Goal: Task Accomplishment & Management: Use online tool/utility

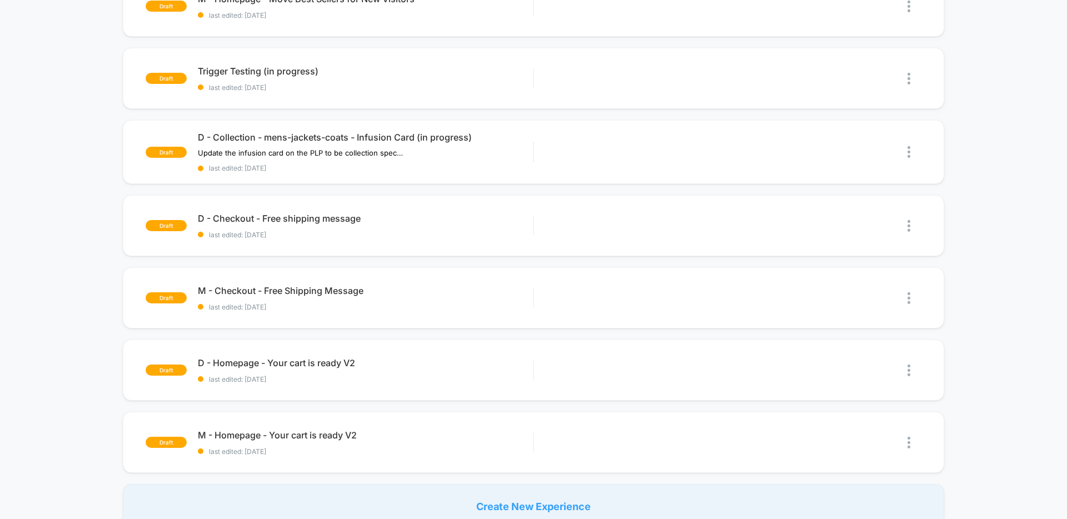
scroll to position [513, 0]
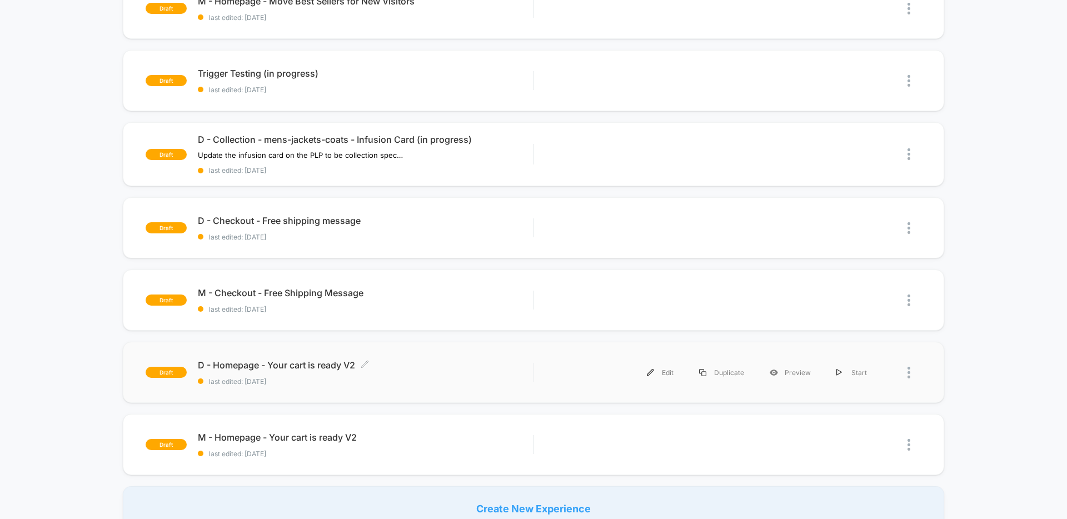
click at [316, 363] on span "D - Homepage - Your cart is ready V2 Click to edit experience details" at bounding box center [365, 365] width 335 height 11
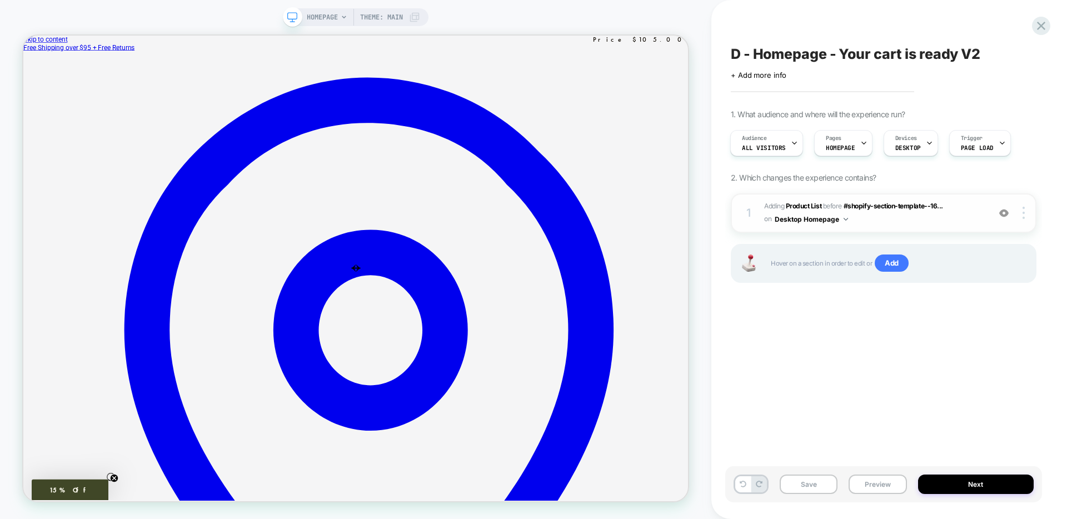
click at [905, 216] on span "#_loomi_addon_1758318302154 Adding Product List BEFORE #shopify-section-templat…" at bounding box center [874, 213] width 220 height 26
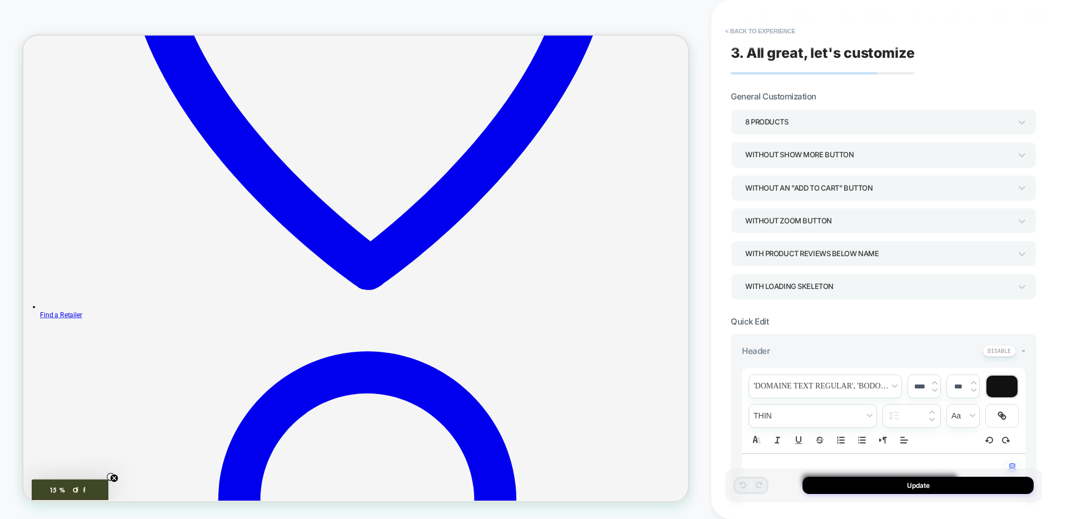
scroll to position [537, 0]
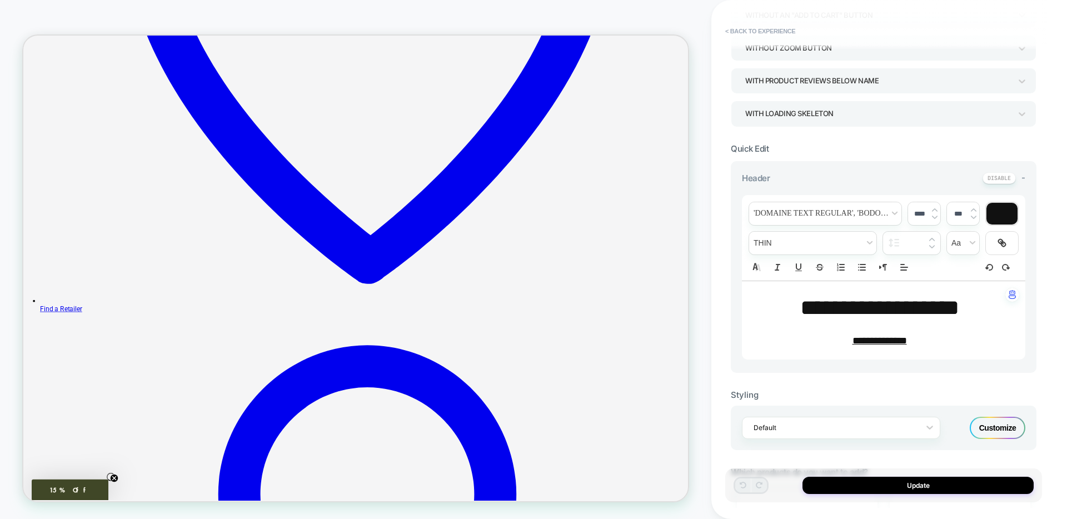
scroll to position [192, 0]
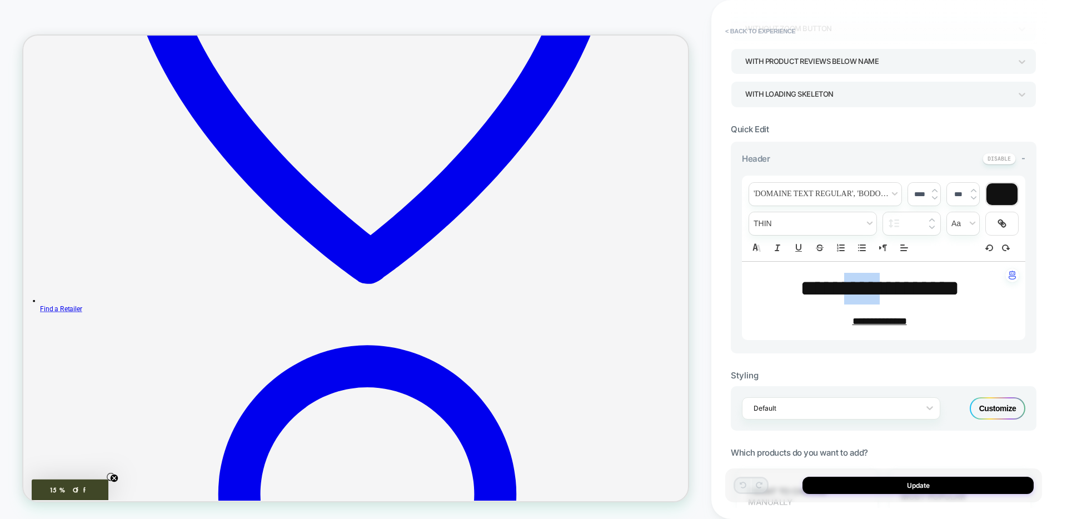
drag, startPoint x: 883, startPoint y: 287, endPoint x: 842, endPoint y: 288, distance: 41.7
click at [842, 288] on span "**********" at bounding box center [880, 288] width 159 height 22
type input "****"
click at [943, 481] on button "Update" at bounding box center [918, 485] width 231 height 17
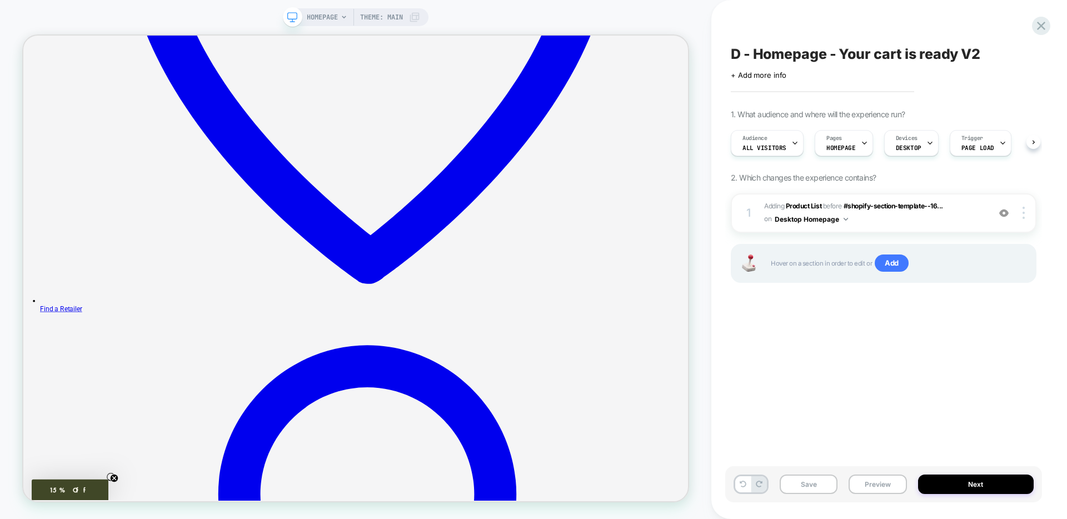
scroll to position [0, 1]
click at [793, 483] on button "Save" at bounding box center [809, 484] width 58 height 19
click at [1040, 27] on icon at bounding box center [1041, 26] width 8 height 8
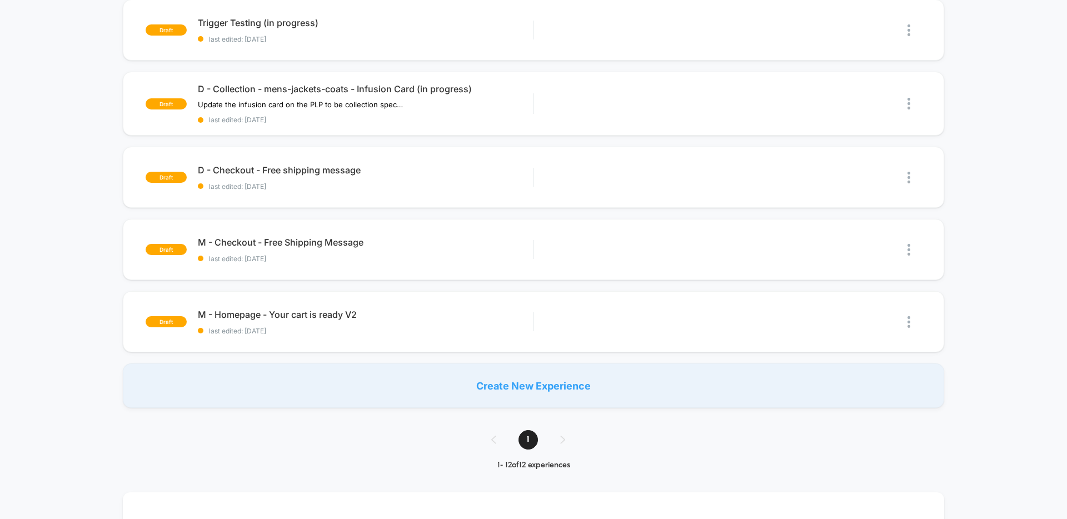
scroll to position [635, 0]
click at [394, 345] on div "draft M - Homepage - Your cart is ready V2 last edited: [DATE] Edit Duplicate P…" at bounding box center [534, 322] width 822 height 61
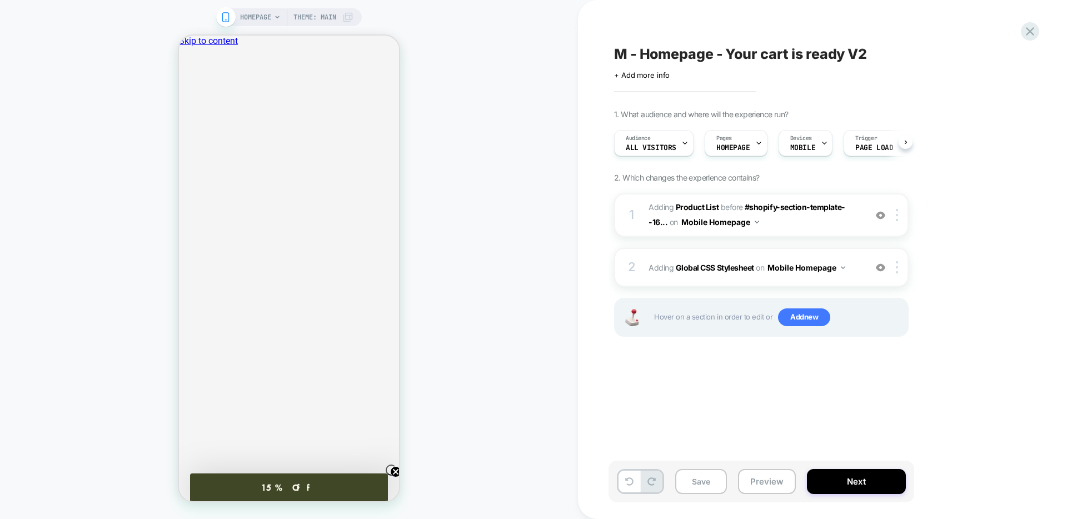
scroll to position [0, 1]
click at [763, 258] on div "2 Adding Global CSS Stylesheet on Mobile Homepage Add Before Add After Copy to …" at bounding box center [761, 267] width 295 height 39
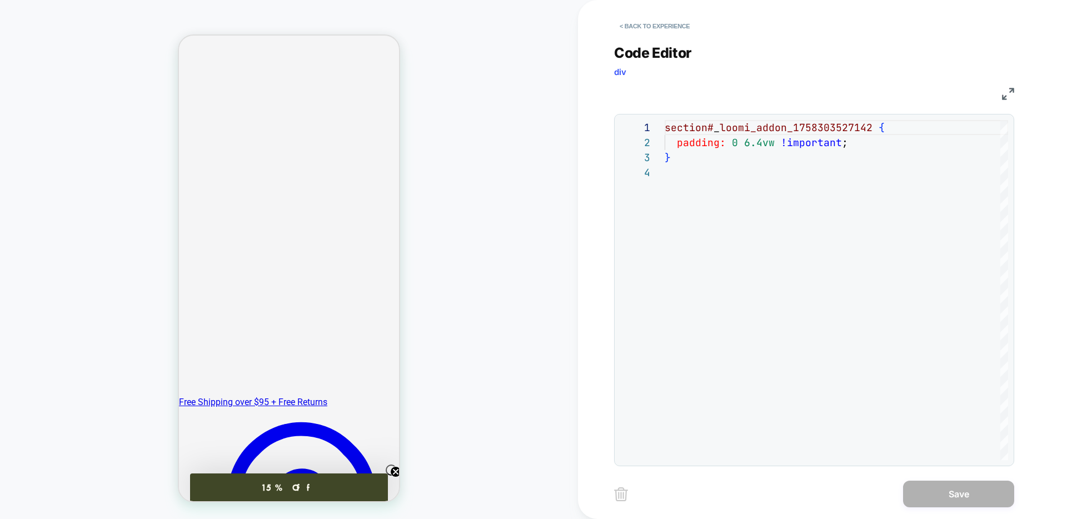
scroll to position [230, 0]
click at [634, 29] on button "< Back to experience" at bounding box center [654, 26] width 81 height 18
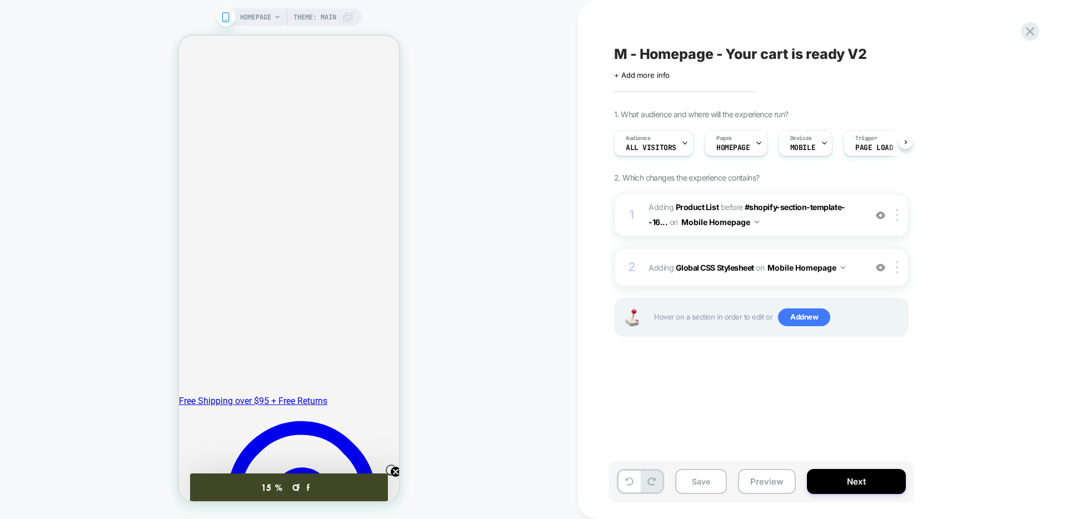
scroll to position [0, 1]
click at [834, 226] on span "#_loomi_addon_1758303527142 Adding Product List BEFORE #shopify-section-templat…" at bounding box center [755, 215] width 212 height 30
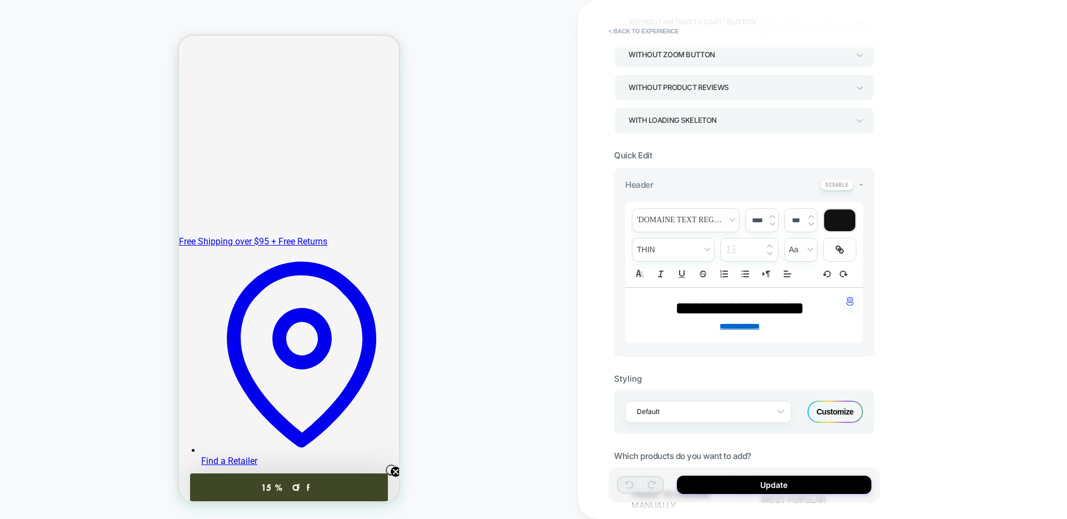
scroll to position [169, 0]
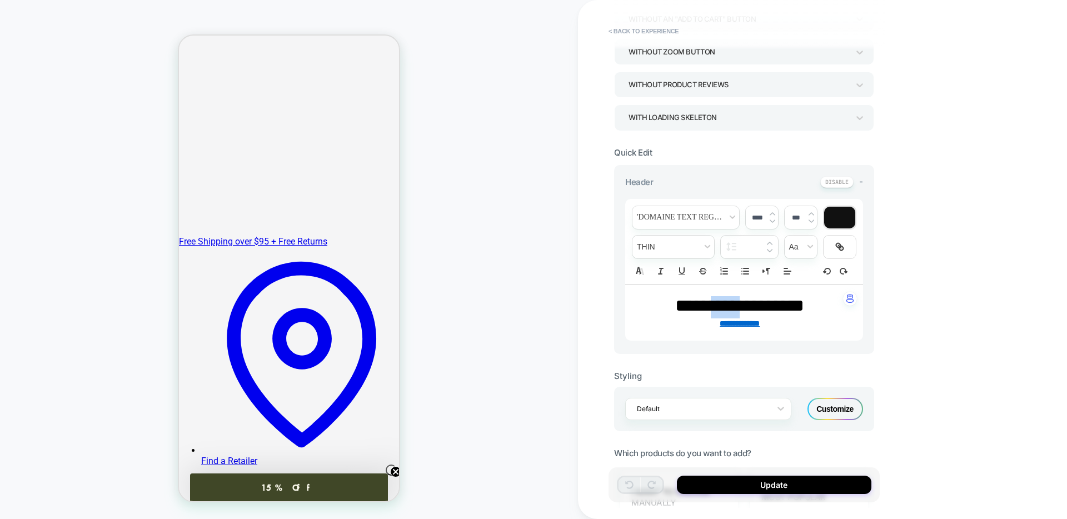
drag, startPoint x: 740, startPoint y: 304, endPoint x: 710, endPoint y: 305, distance: 29.5
click at [710, 305] on span "**********" at bounding box center [739, 306] width 129 height 18
type input "****"
click at [561, 230] on div "HOMEPAGE Theme: MAIN" at bounding box center [289, 259] width 578 height 497
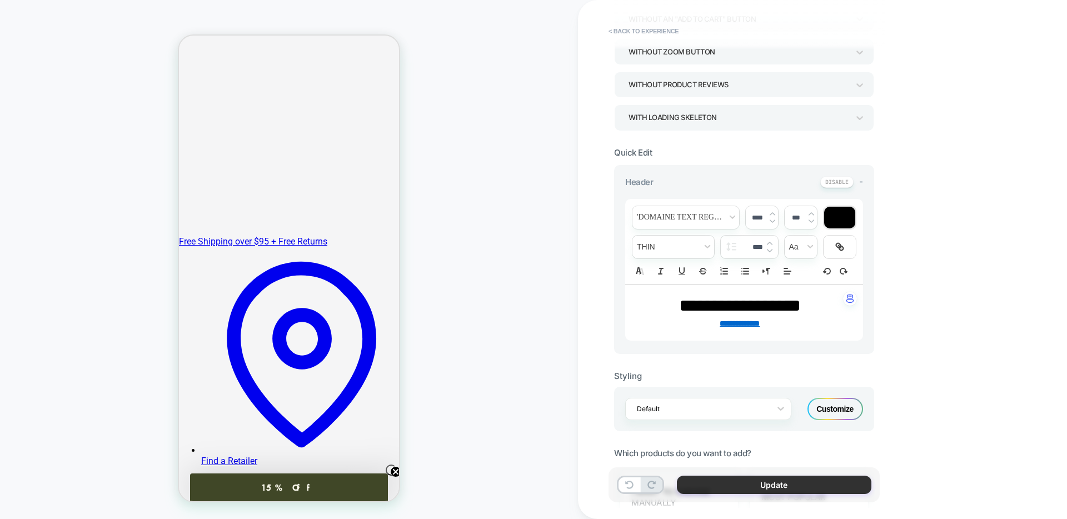
click at [776, 481] on button "Update" at bounding box center [774, 485] width 195 height 18
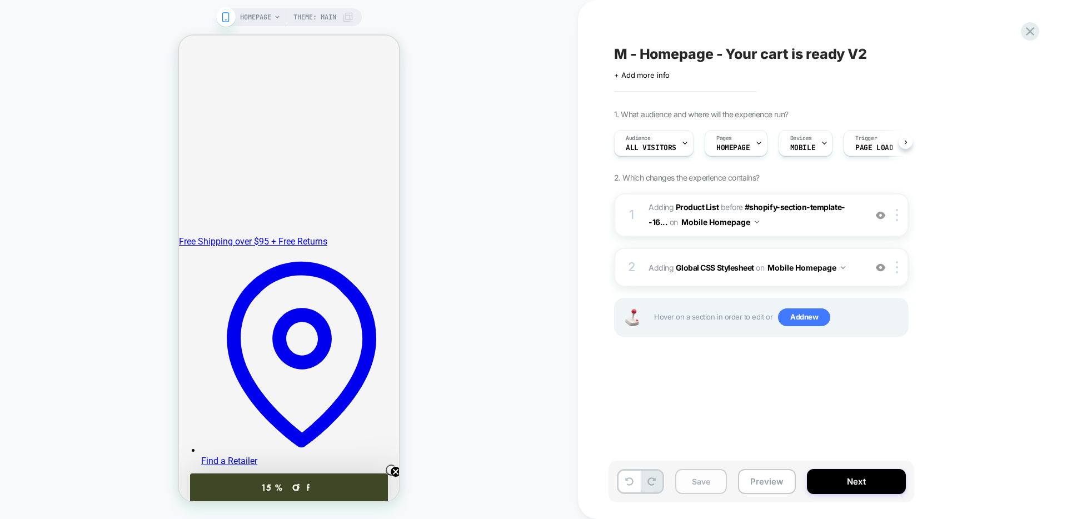
scroll to position [0, 1]
click at [777, 55] on span "M - Homepage - Your cart is ready V2" at bounding box center [740, 54] width 253 height 17
click at [647, 77] on span "+ Add more info" at bounding box center [642, 75] width 56 height 9
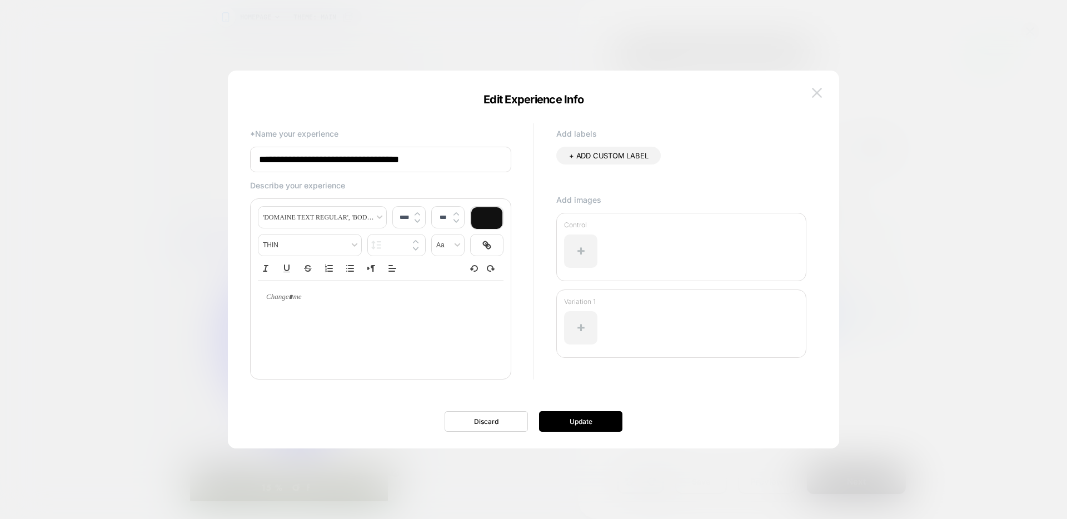
click at [818, 90] on img at bounding box center [817, 92] width 10 height 9
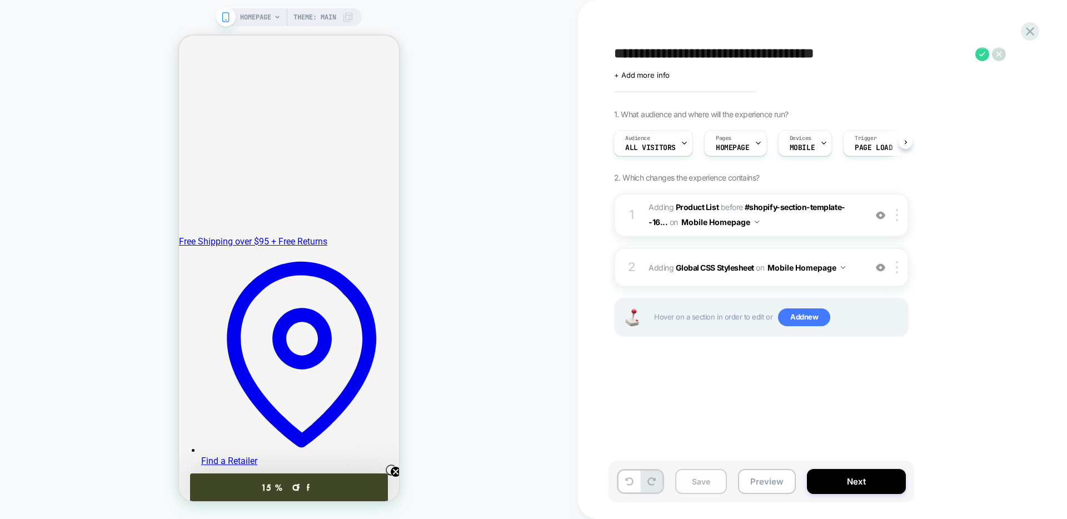
click at [693, 484] on button "Save" at bounding box center [701, 481] width 52 height 25
click at [1030, 33] on icon at bounding box center [1030, 31] width 15 height 15
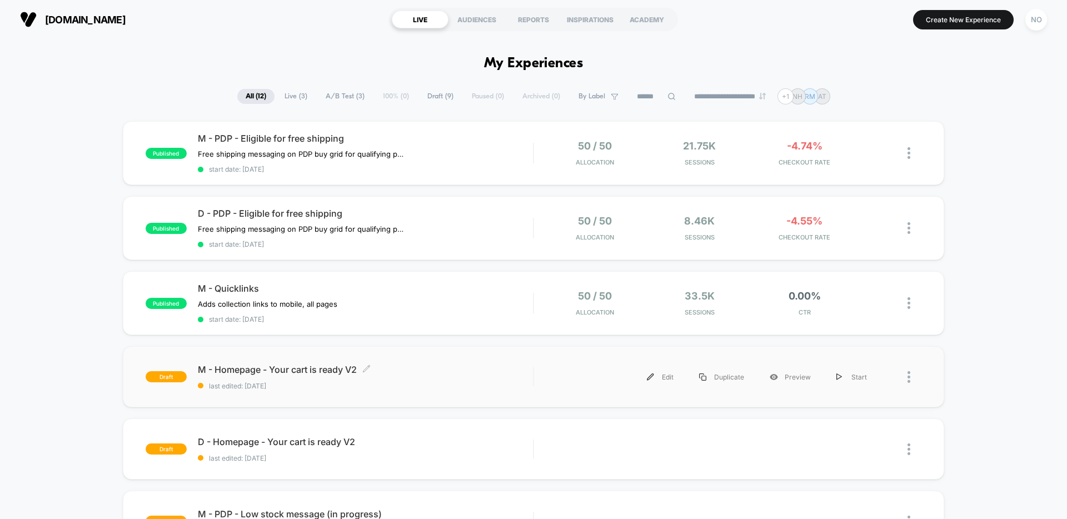
click at [385, 387] on span "last edited: [DATE]" at bounding box center [365, 386] width 335 height 8
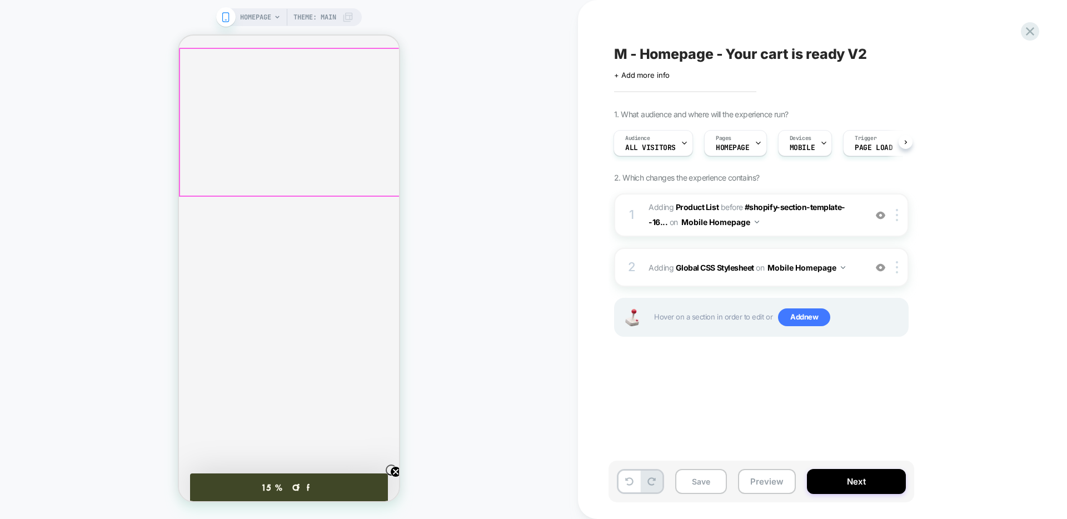
scroll to position [129, 0]
click at [1031, 31] on icon at bounding box center [1030, 31] width 8 height 8
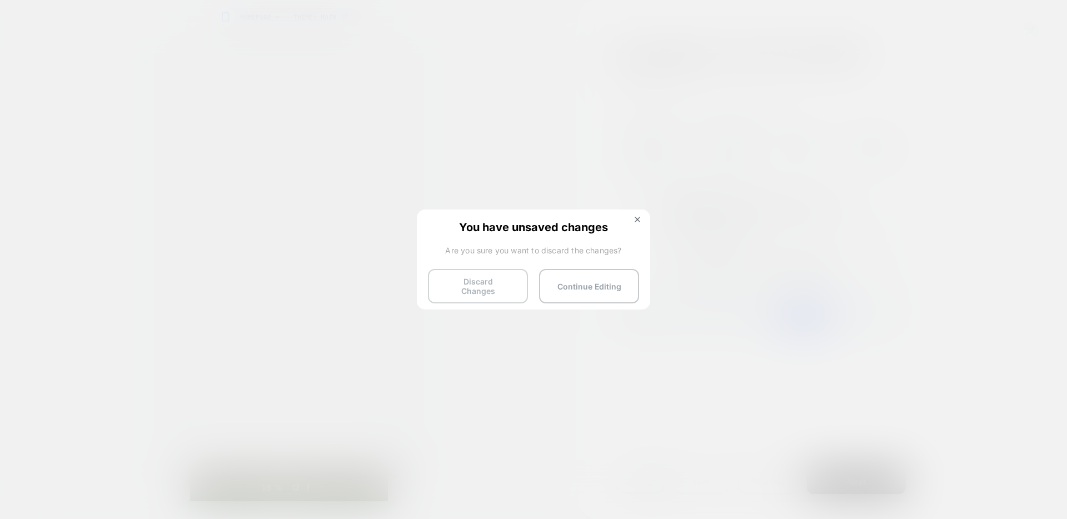
click at [466, 280] on button "Discard Changes" at bounding box center [478, 286] width 100 height 34
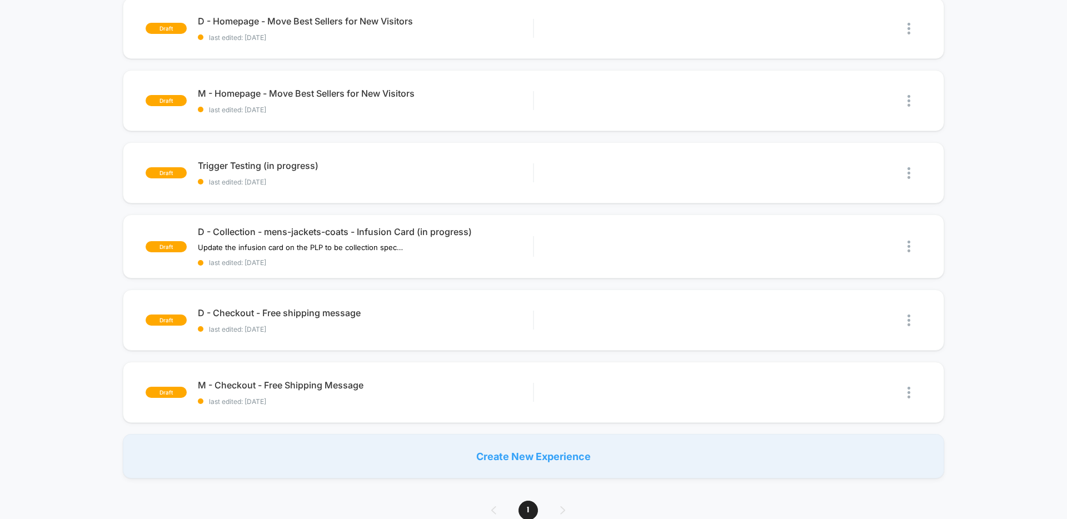
scroll to position [552, 0]
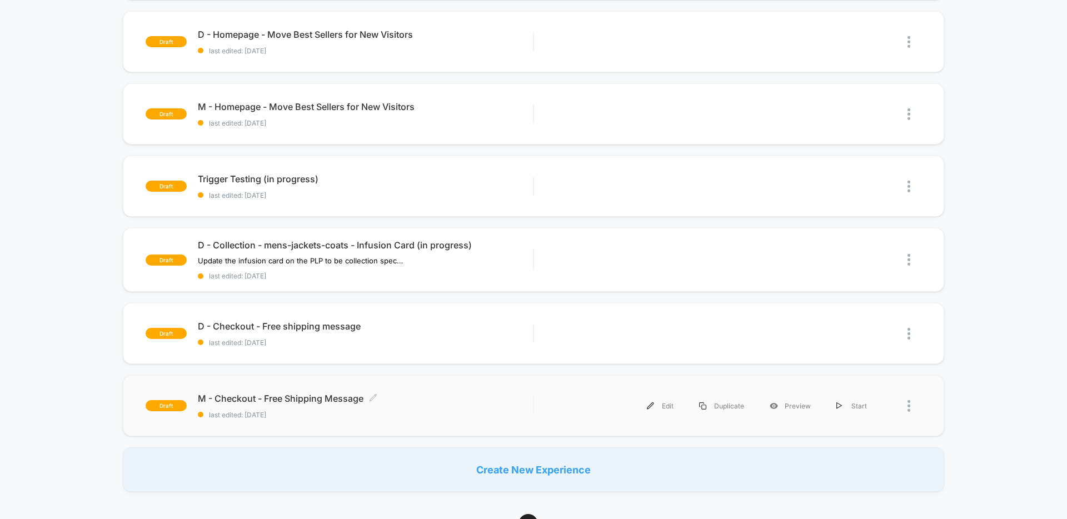
click at [429, 401] on span "M - Checkout - Free Shipping Message Click to edit experience details" at bounding box center [365, 398] width 335 height 11
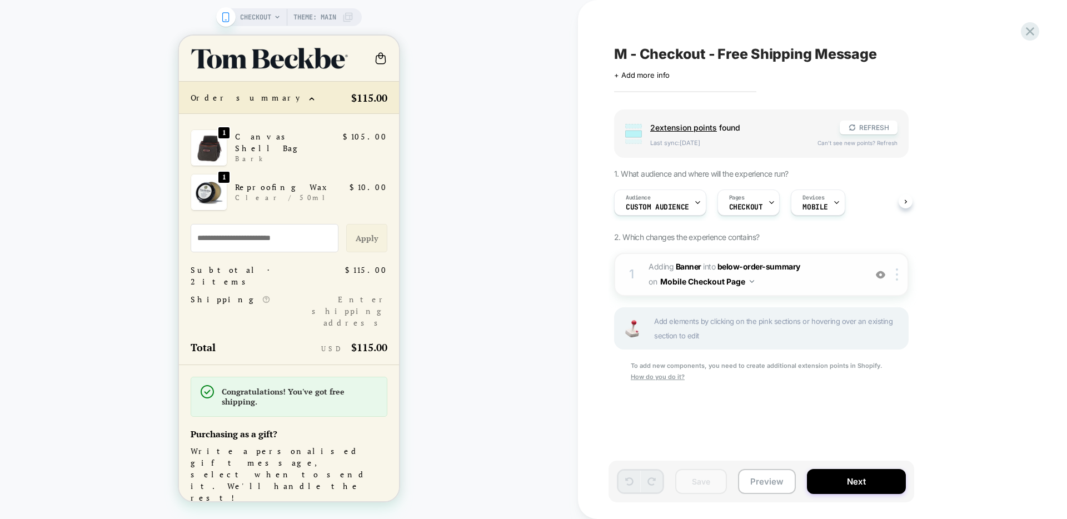
click at [786, 290] on div "1 #_loomi_addon_1759159063227 Adding Banner INTO below-order-summary below-orde…" at bounding box center [761, 274] width 295 height 43
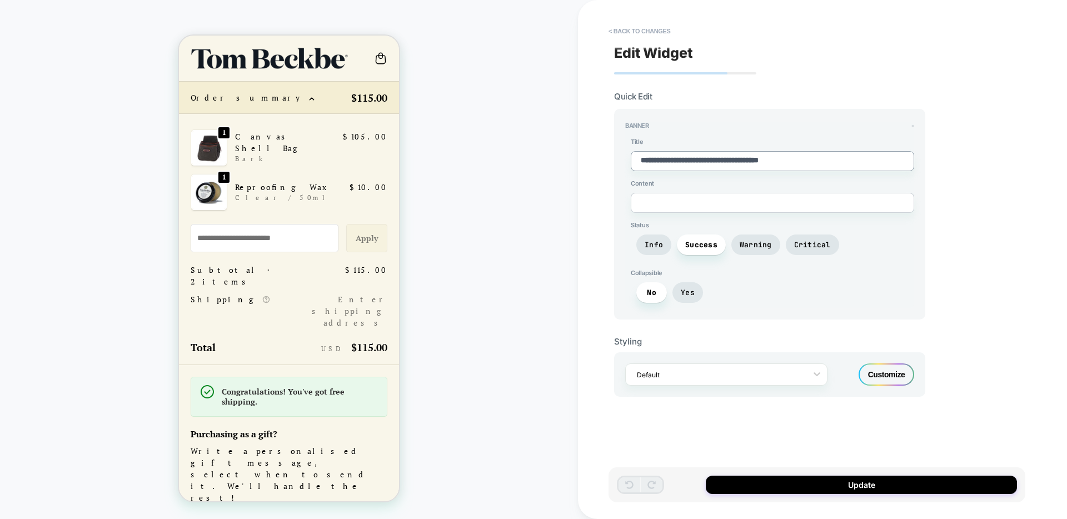
click at [658, 165] on textarea "**********" at bounding box center [773, 161] width 284 height 20
click at [815, 485] on button "Update" at bounding box center [861, 485] width 311 height 18
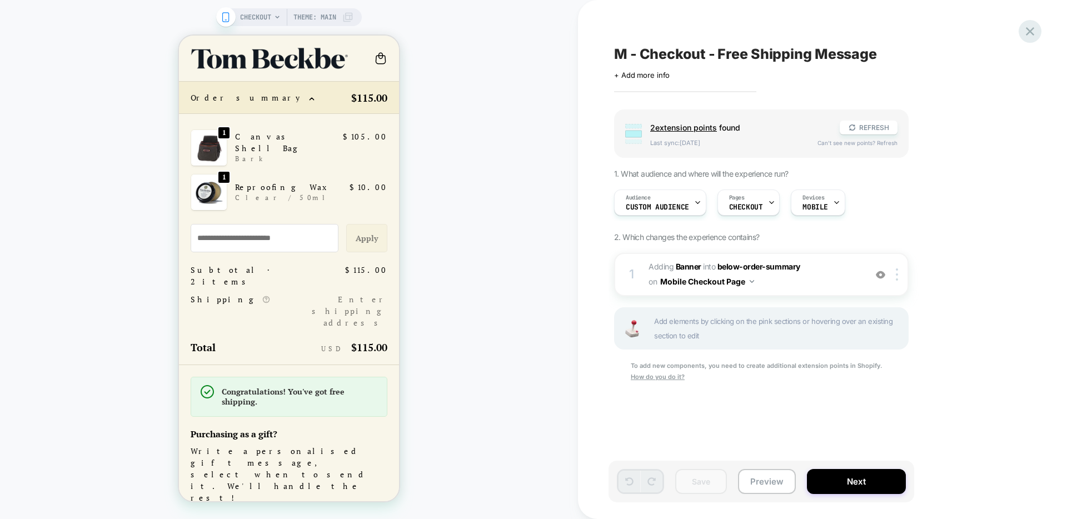
click at [1030, 35] on icon at bounding box center [1030, 31] width 15 height 15
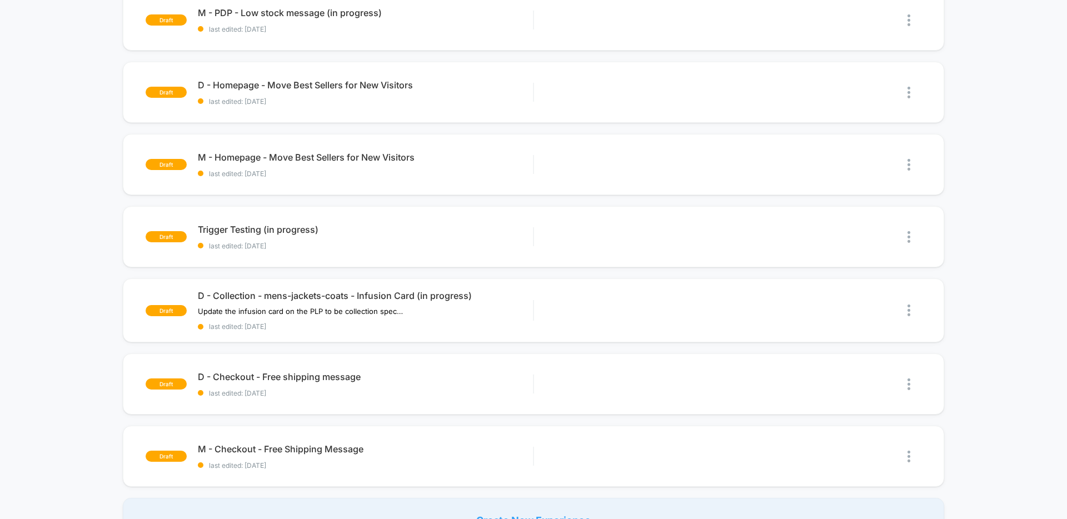
scroll to position [533, 0]
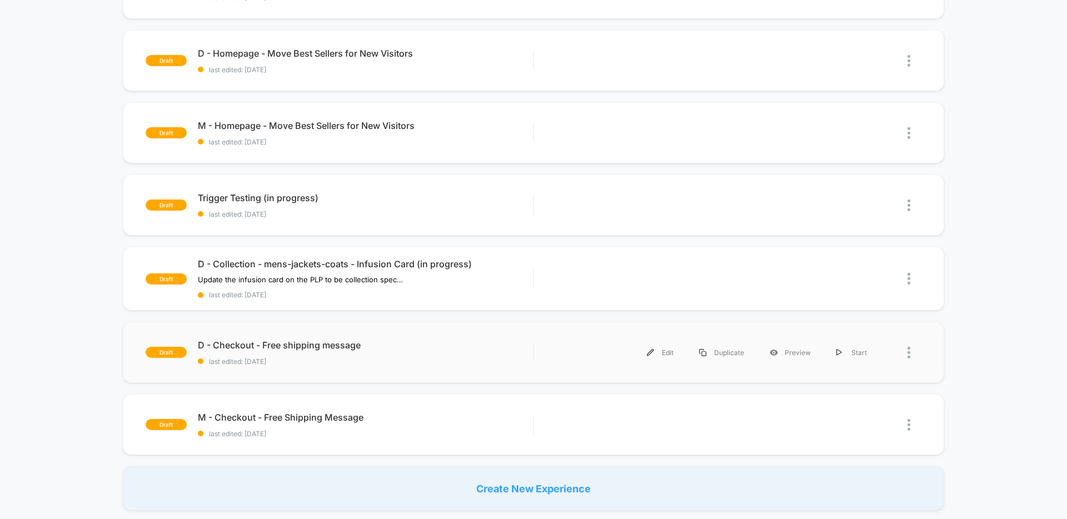
click at [556, 349] on div "Edit Duplicate Preview Start" at bounding box center [712, 352] width 335 height 25
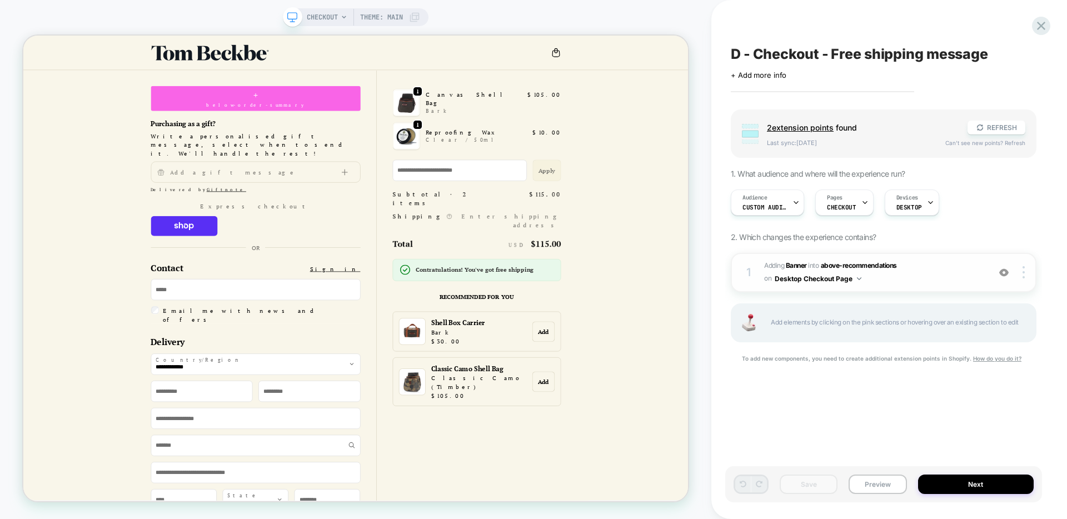
click at [902, 274] on span "#_loomi_addon_1759159597795 Adding Banner INTO above-recommendations above-reco…" at bounding box center [874, 273] width 220 height 26
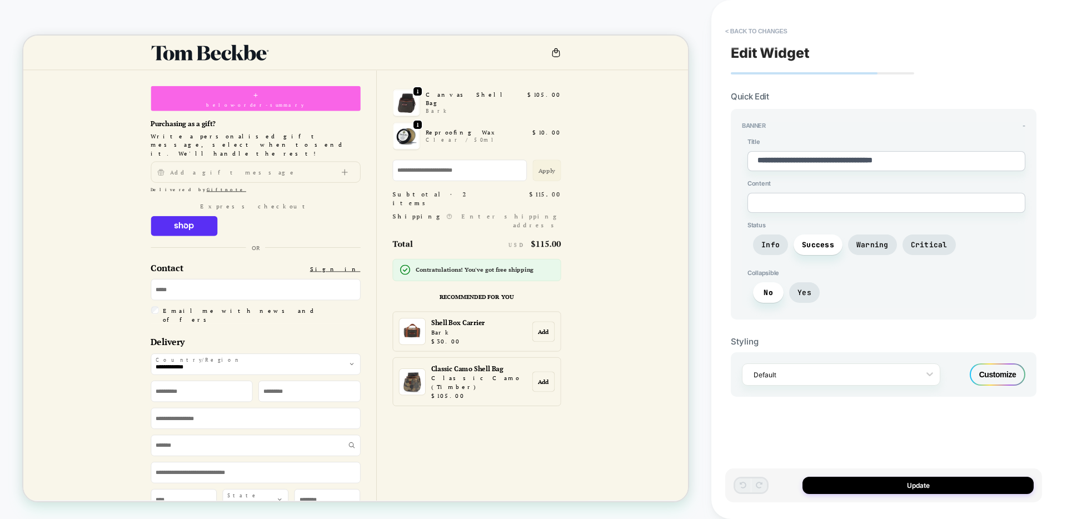
click at [779, 161] on textarea "**********" at bounding box center [887, 161] width 278 height 20
paste textarea
type textarea "*"
type textarea "**********"
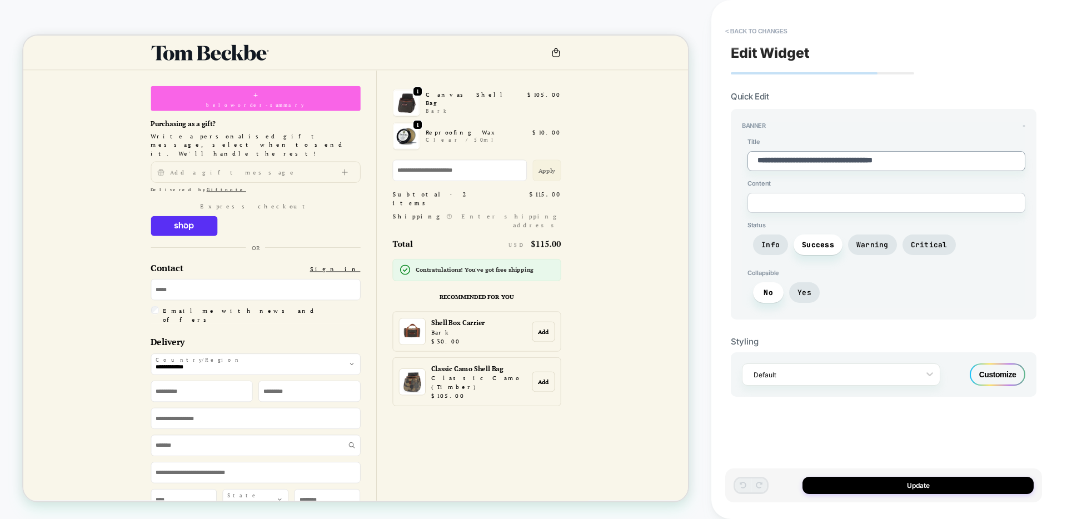
type textarea "*"
type textarea "**********"
click at [845, 488] on button "Update" at bounding box center [918, 485] width 231 height 17
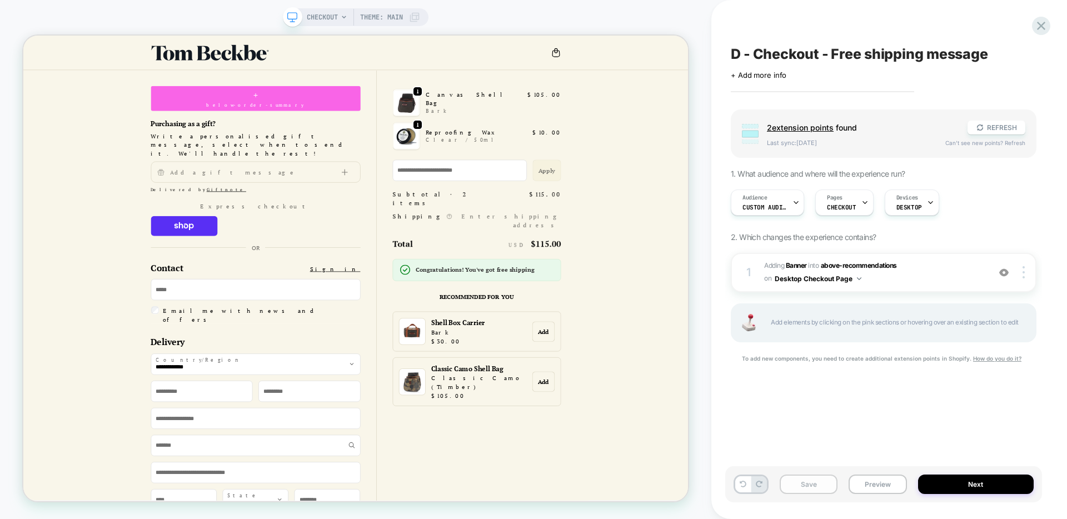
click at [806, 484] on button "Save" at bounding box center [809, 484] width 58 height 19
click at [1042, 26] on icon at bounding box center [1041, 26] width 8 height 8
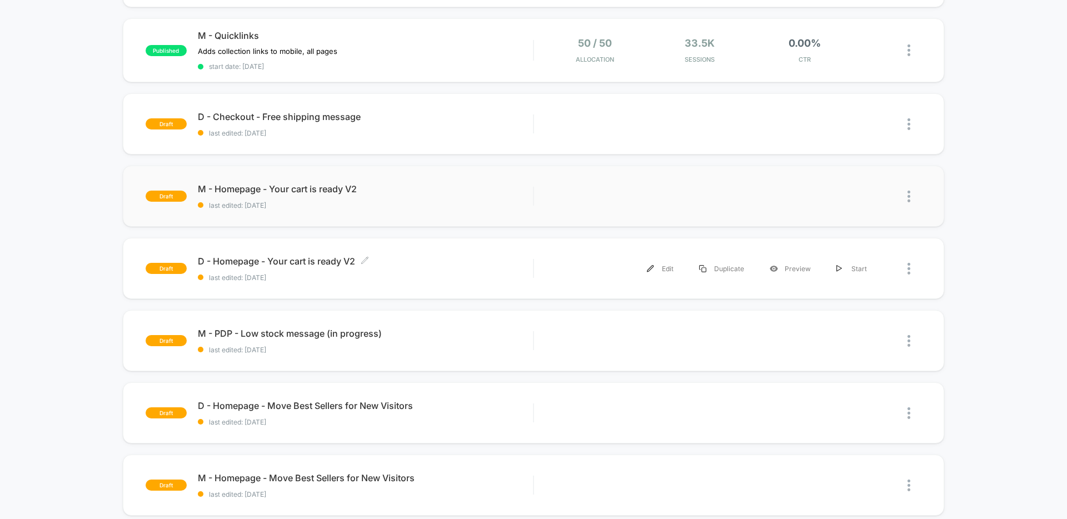
scroll to position [252, 0]
click at [433, 135] on span "last edited: [DATE]" at bounding box center [365, 134] width 335 height 8
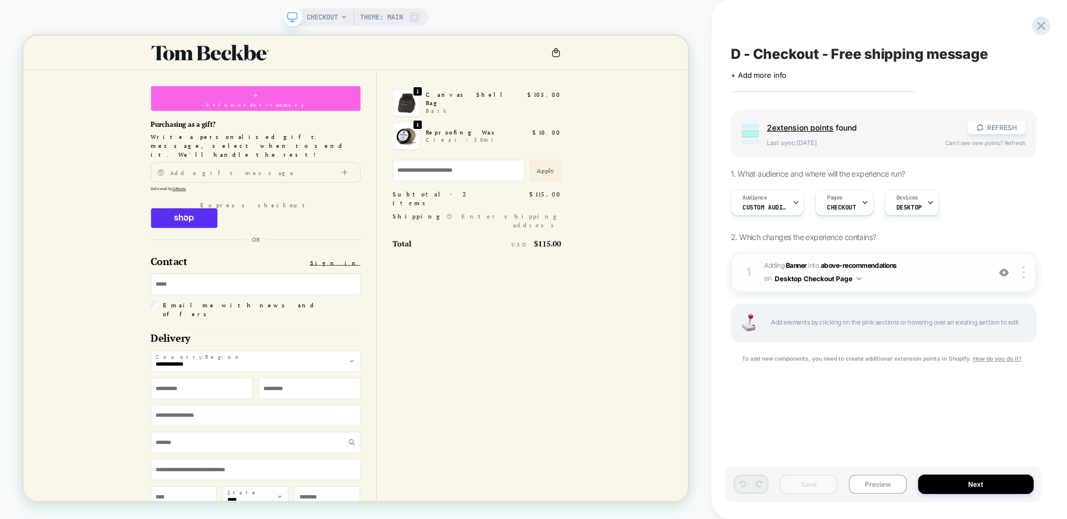
click at [886, 280] on span "#_loomi_addon_1759159597795 Adding Banner INTO above-recommendations above-reco…" at bounding box center [874, 273] width 220 height 26
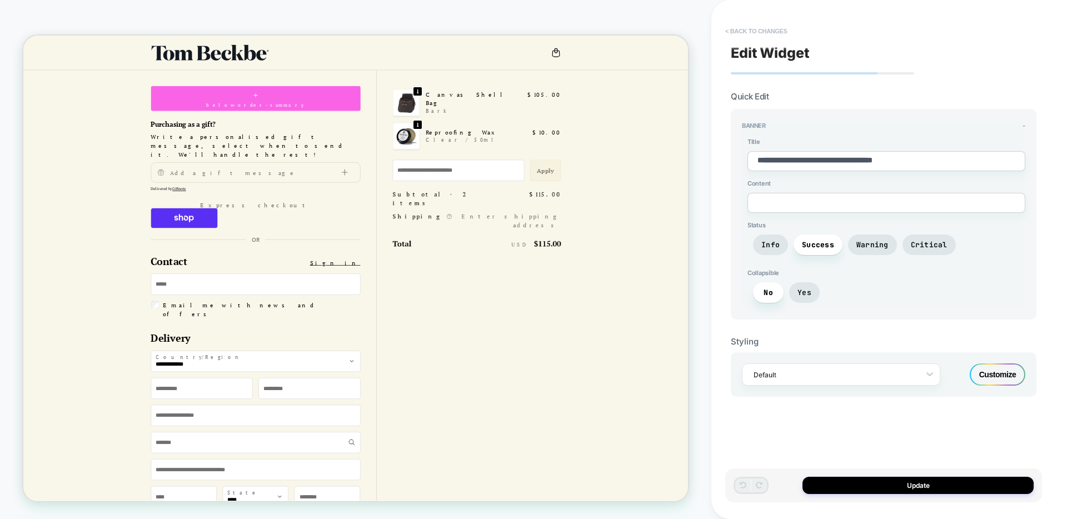
click at [751, 29] on button "< Back to changes" at bounding box center [756, 31] width 73 height 18
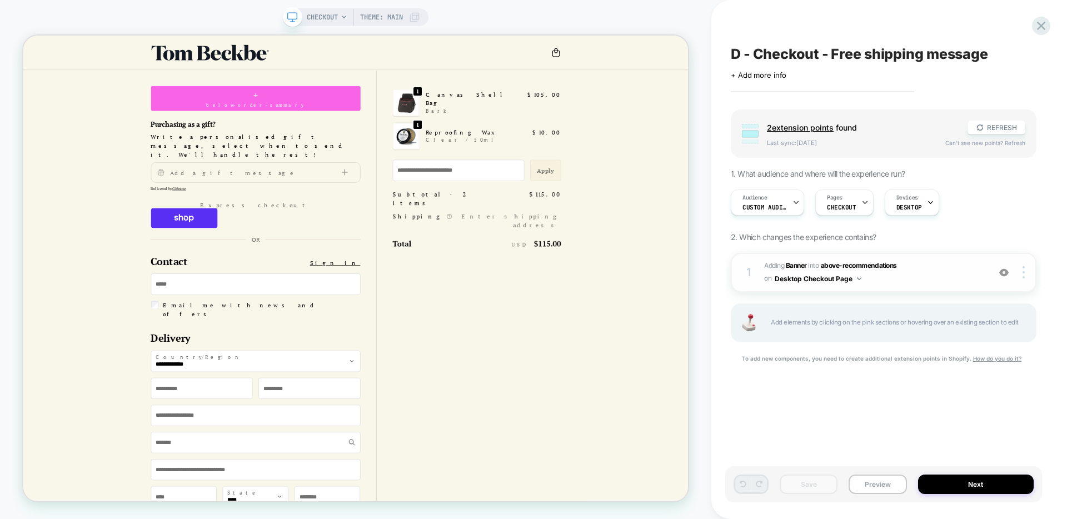
click at [871, 273] on span "#_loomi_addon_1759159597795 Adding Banner INTO above-recommendations above-reco…" at bounding box center [874, 273] width 220 height 26
type textarea "*"
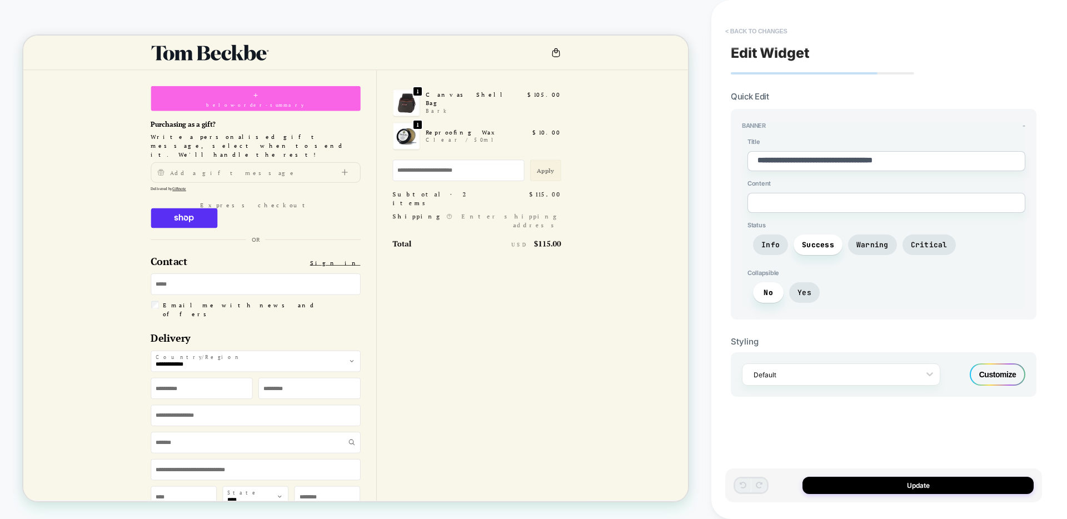
click at [737, 27] on button "< Back to changes" at bounding box center [756, 31] width 73 height 18
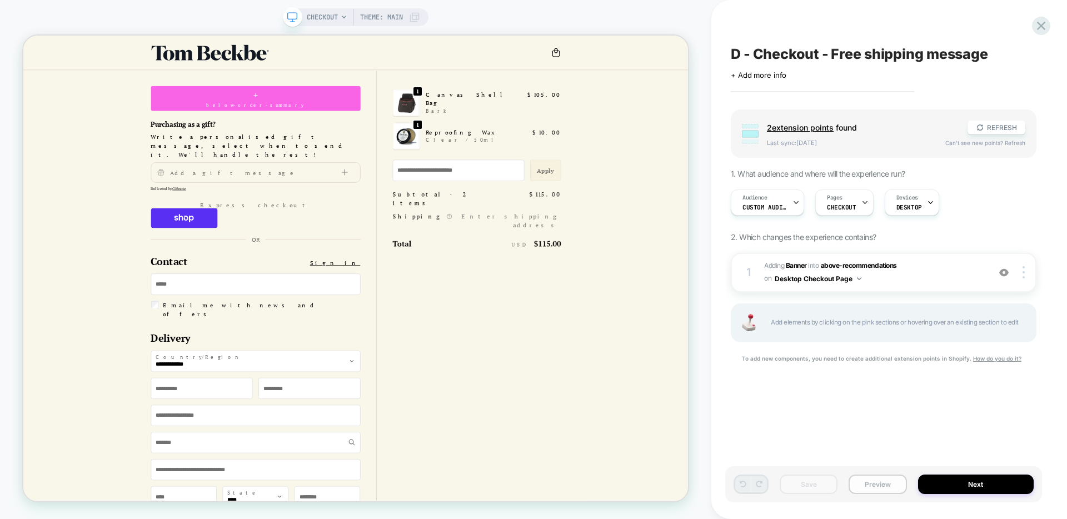
click at [869, 489] on button "Preview" at bounding box center [878, 484] width 58 height 19
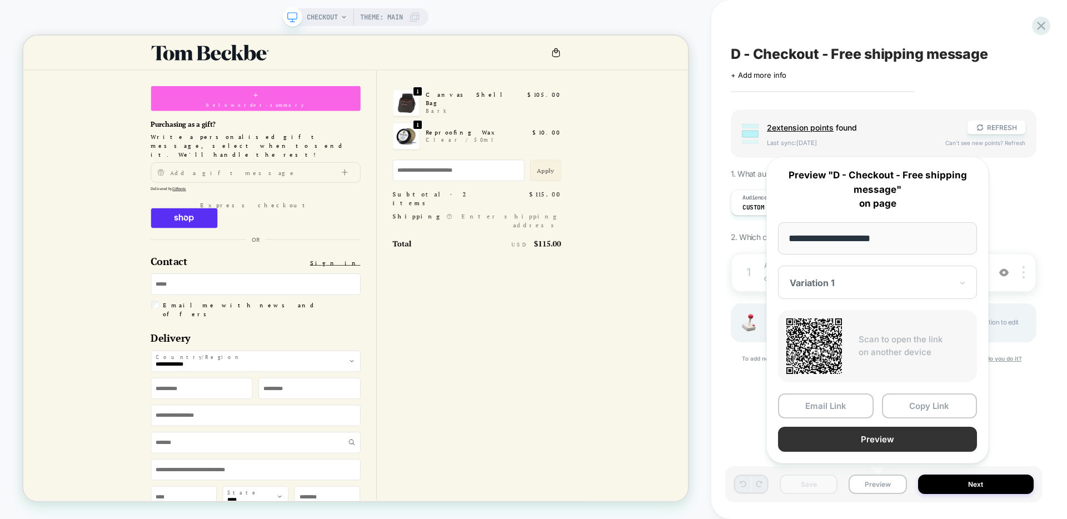
click at [906, 442] on button "Preview" at bounding box center [877, 439] width 199 height 25
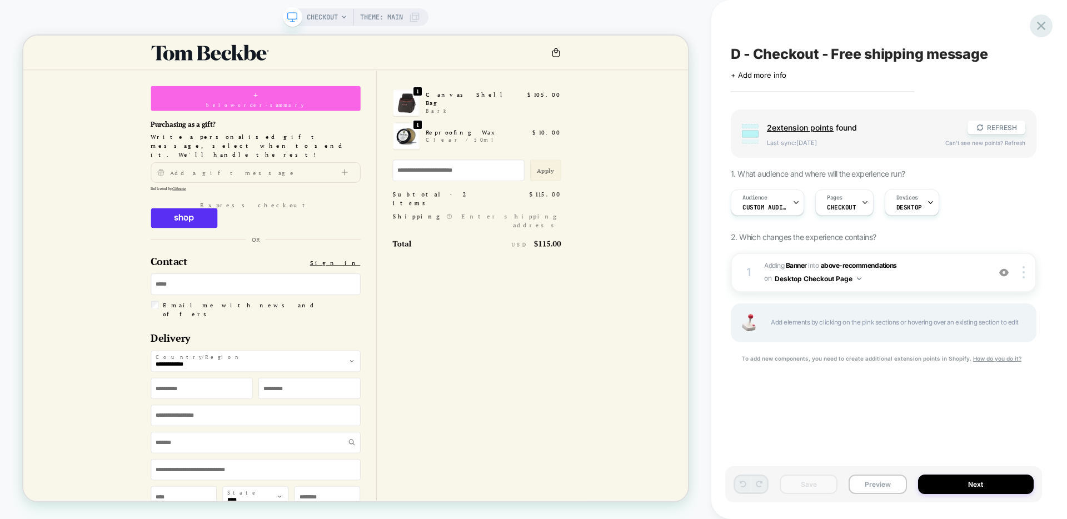
click at [1039, 19] on icon at bounding box center [1041, 25] width 15 height 15
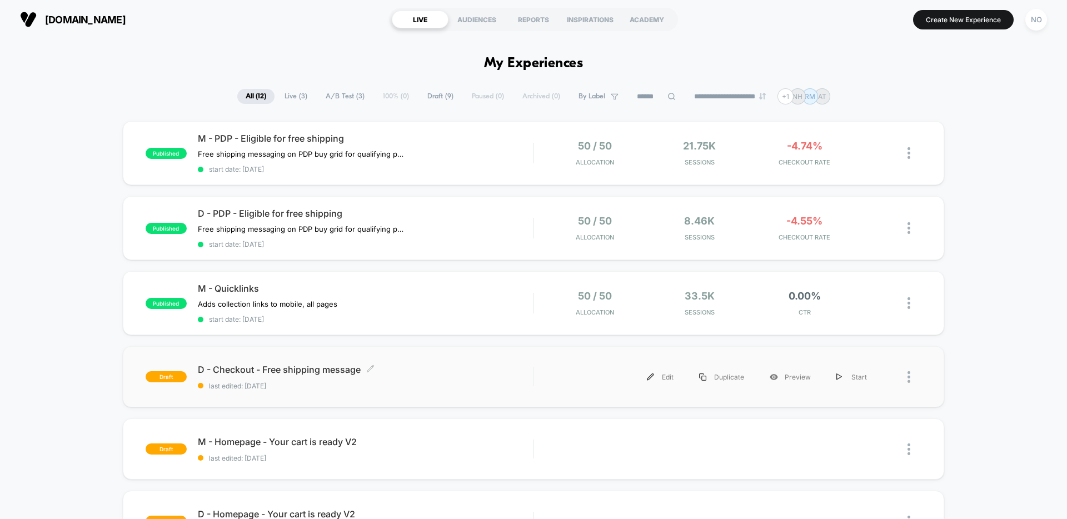
click at [505, 364] on span "D - Checkout - Free shipping message Click to edit experience details" at bounding box center [365, 369] width 335 height 11
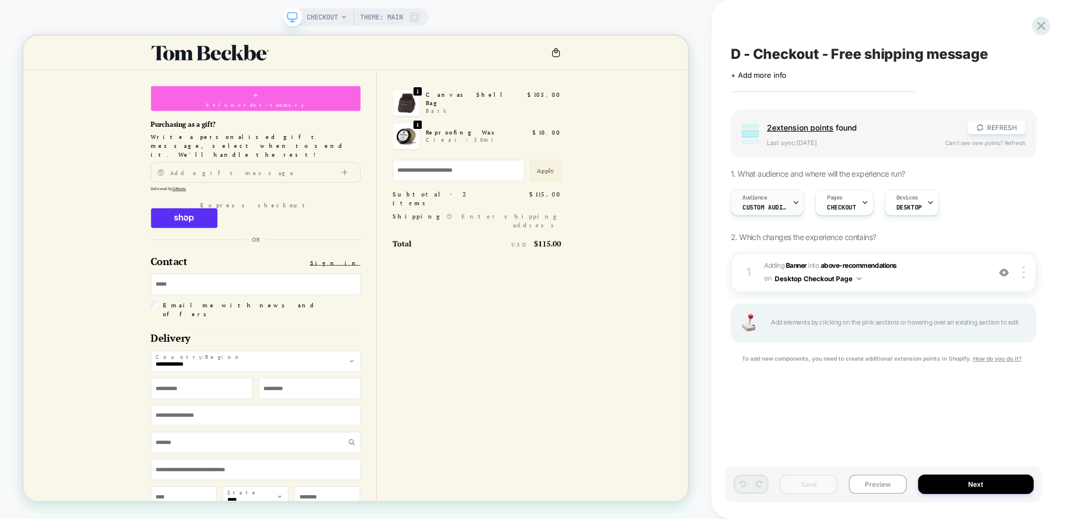
click at [782, 210] on span "Custom Audience" at bounding box center [765, 207] width 44 height 8
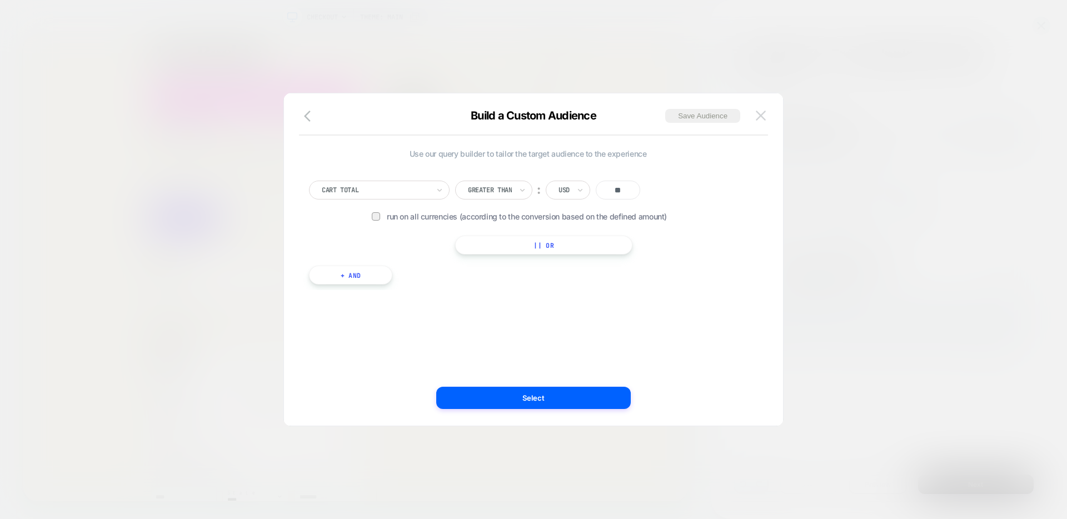
click at [759, 113] on img at bounding box center [761, 115] width 10 height 9
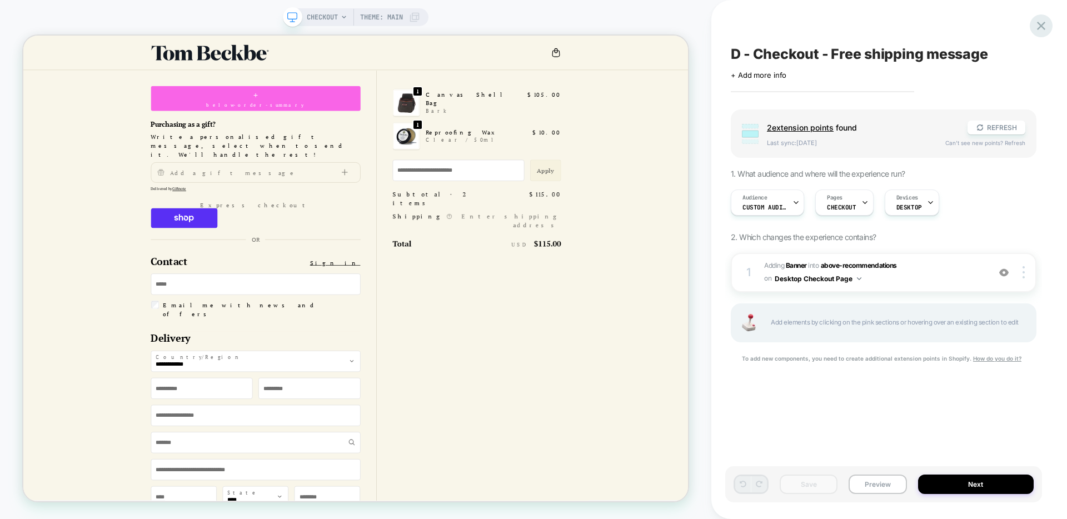
click at [1043, 23] on icon at bounding box center [1041, 26] width 8 height 8
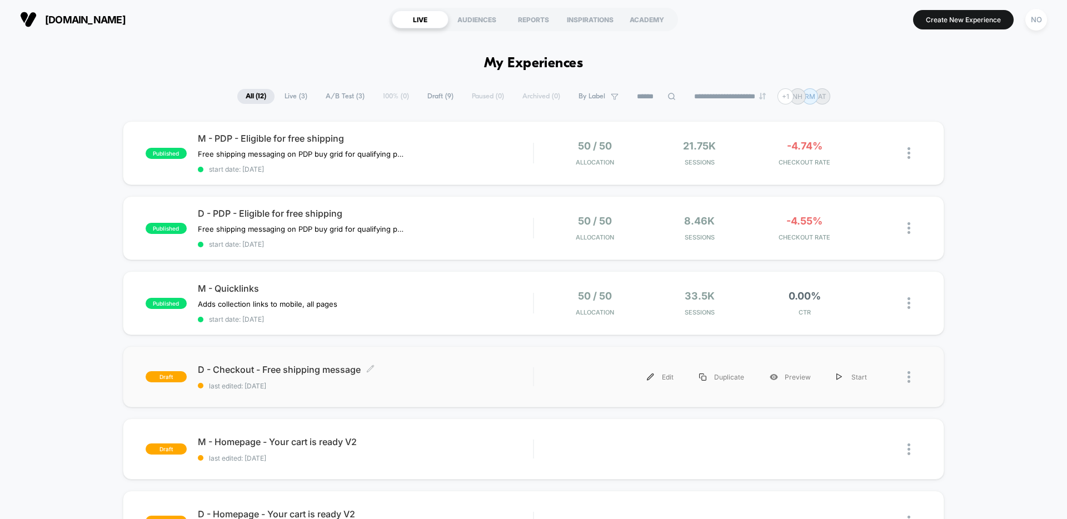
click at [455, 378] on div "D - Checkout - Free shipping message Click to edit experience details Click to …" at bounding box center [365, 377] width 335 height 26
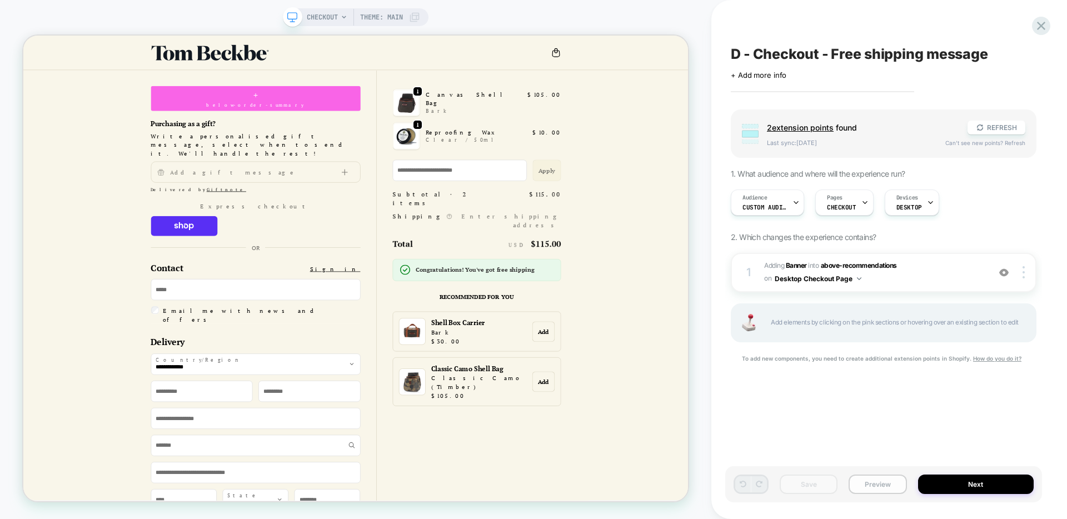
click at [882, 485] on button "Preview" at bounding box center [878, 484] width 58 height 19
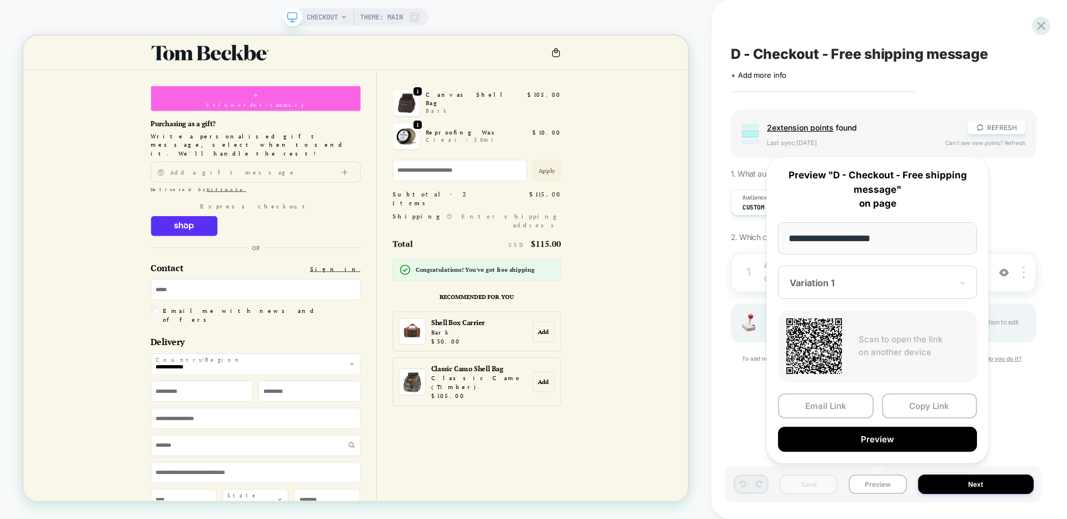
click at [907, 409] on button "Copy Link" at bounding box center [930, 406] width 96 height 25
